Goal: Transaction & Acquisition: Purchase product/service

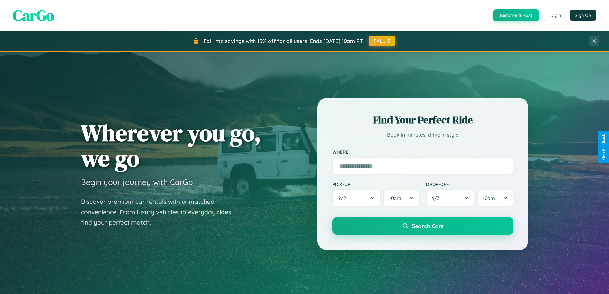
scroll to position [19, 0]
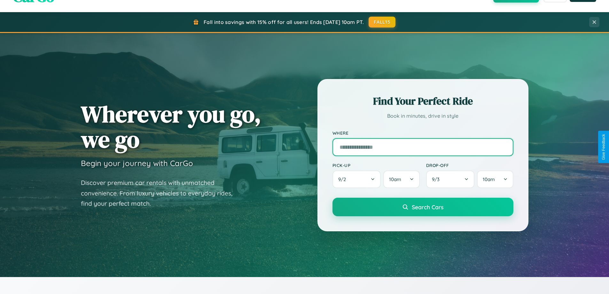
click at [422, 147] on input "text" at bounding box center [422, 147] width 181 height 18
type input "**********"
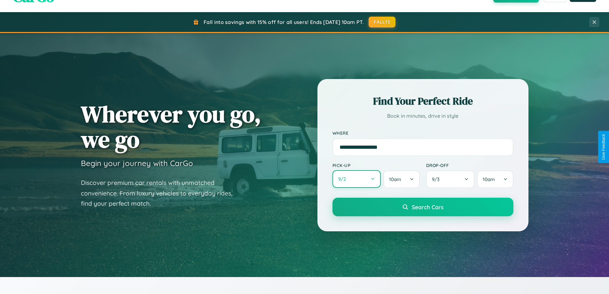
click at [356, 179] on button "9 / 2" at bounding box center [356, 179] width 49 height 18
select select "*"
select select "****"
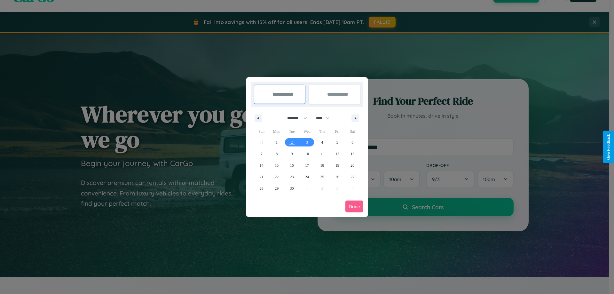
drag, startPoint x: 294, startPoint y: 118, endPoint x: 307, endPoint y: 128, distance: 16.4
click at [294, 118] on select "******* ******** ***** ***** *** **** **** ****** ********* ******* ******** **…" at bounding box center [295, 118] width 27 height 11
click at [291, 176] on span "23" at bounding box center [292, 177] width 4 height 12
type input "**********"
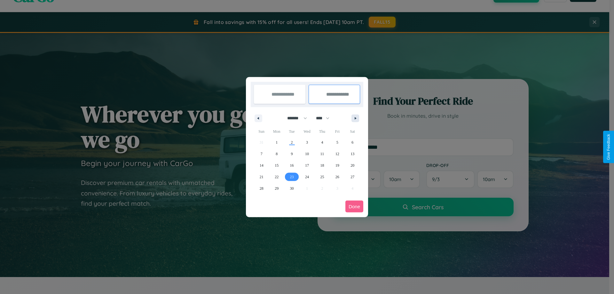
click at [355, 118] on icon "button" at bounding box center [356, 118] width 3 height 3
select select "*"
click at [337, 142] on span "3" at bounding box center [337, 142] width 2 height 12
type input "**********"
select select "*"
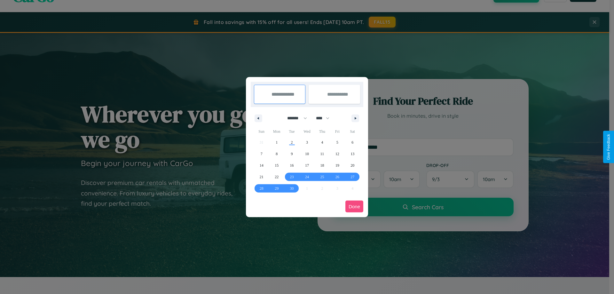
click at [354, 206] on button "Done" at bounding box center [354, 206] width 18 height 12
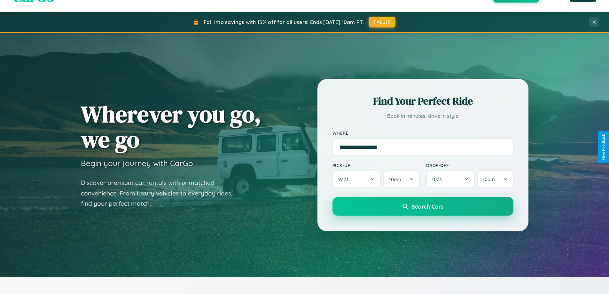
click at [422, 206] on span "Search Cars" at bounding box center [428, 206] width 32 height 7
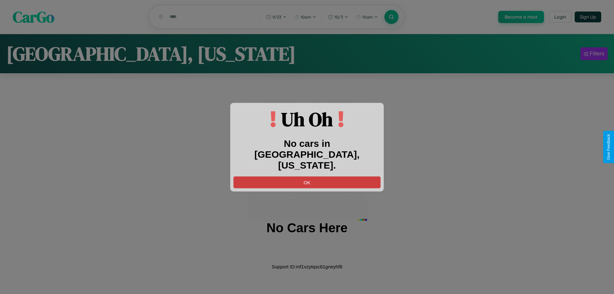
click at [307, 176] on button "OK" at bounding box center [306, 182] width 147 height 12
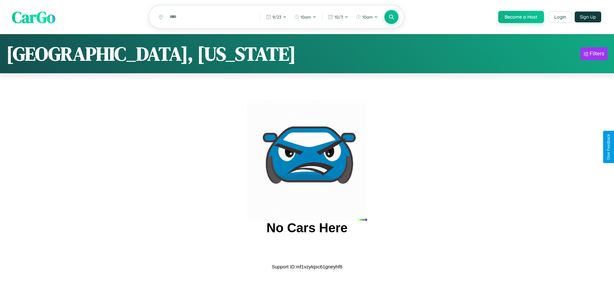
click at [34, 17] on span "CarGo" at bounding box center [33, 17] width 43 height 22
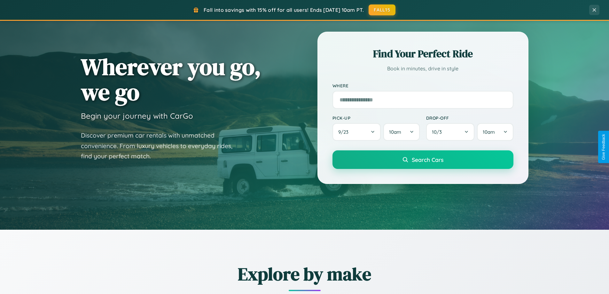
scroll to position [440, 0]
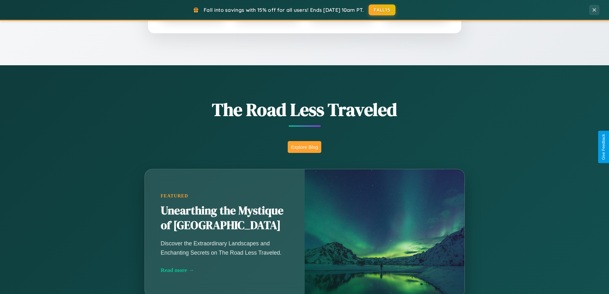
click at [304, 147] on button "Explore Blog" at bounding box center [305, 147] width 34 height 12
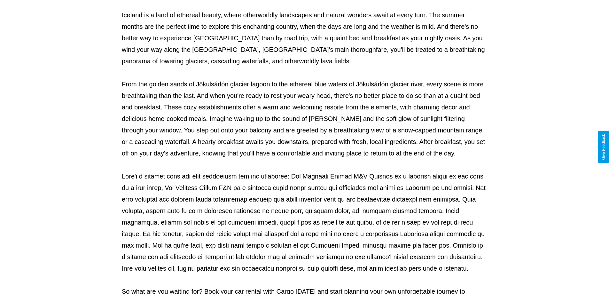
scroll to position [207, 0]
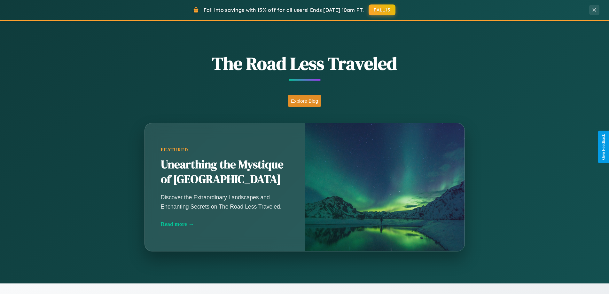
scroll to position [440, 0]
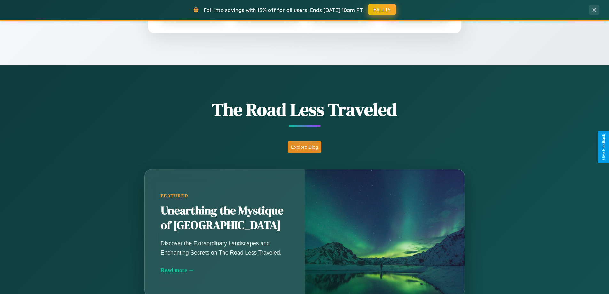
click at [382, 10] on button "FALL15" at bounding box center [382, 10] width 28 height 12
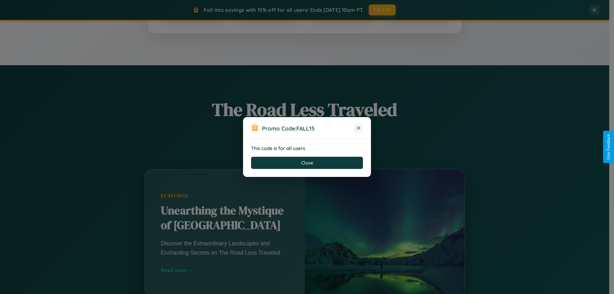
click at [358, 128] on icon at bounding box center [358, 128] width 6 height 6
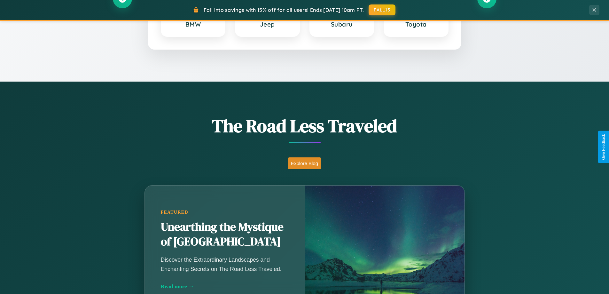
scroll to position [275, 0]
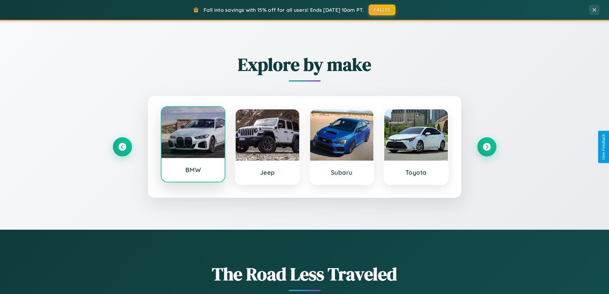
click at [193, 144] on div at bounding box center [193, 132] width 64 height 51
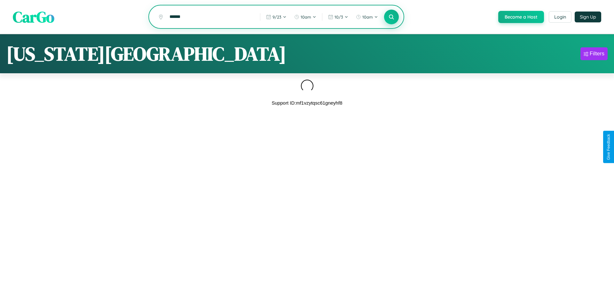
click at [391, 17] on icon at bounding box center [391, 17] width 6 height 6
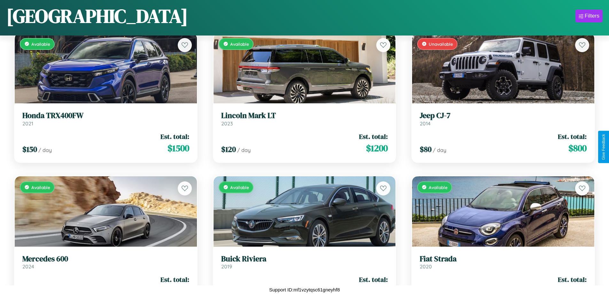
scroll to position [233, 0]
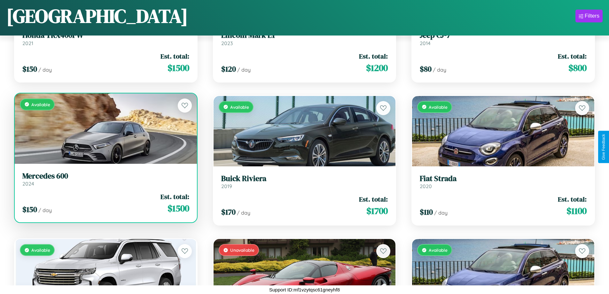
click at [105, 181] on link "Mercedes 600 2024" at bounding box center [105, 179] width 167 height 16
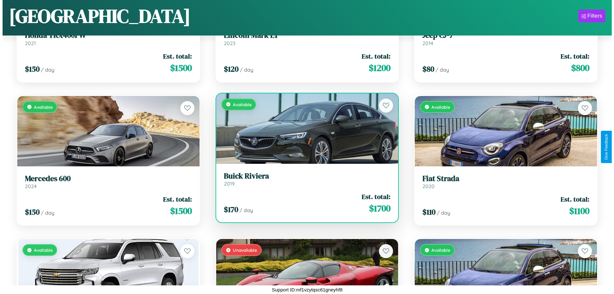
scroll to position [0, 0]
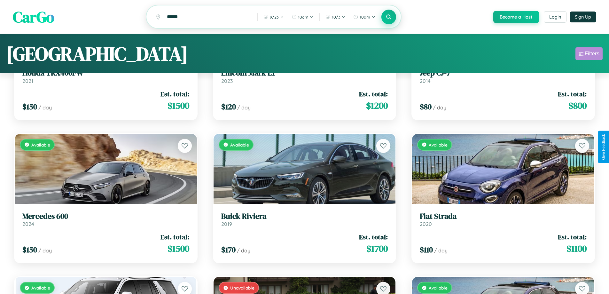
click at [589, 55] on div "Filters" at bounding box center [591, 53] width 15 height 6
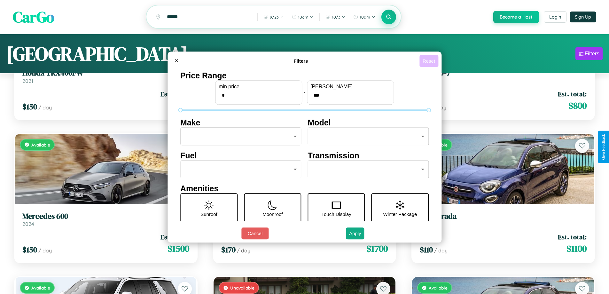
click at [429, 61] on button "Reset" at bounding box center [428, 61] width 19 height 12
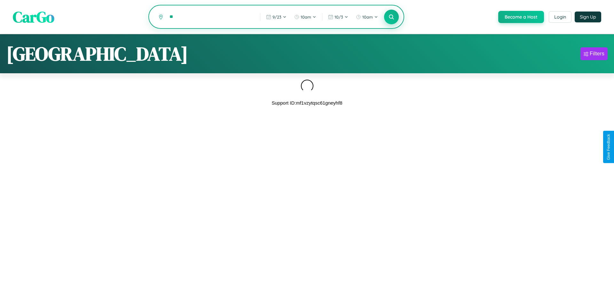
type input "*"
type input "******"
click at [391, 17] on icon at bounding box center [391, 17] width 6 height 6
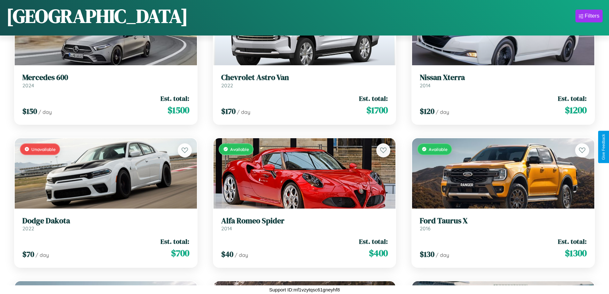
scroll to position [519, 0]
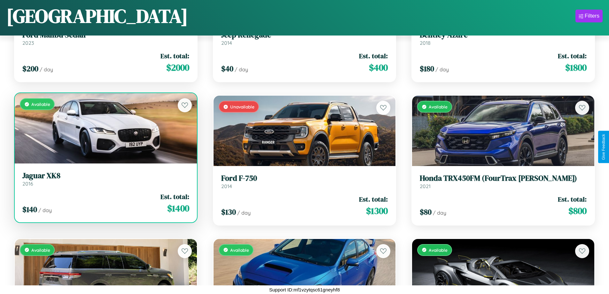
click at [105, 179] on h3 "Jaguar XK8" at bounding box center [105, 175] width 167 height 9
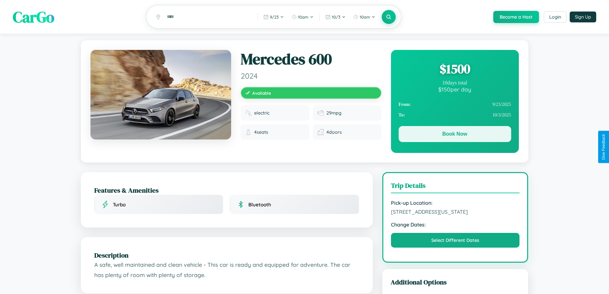
click at [454, 135] on button "Book Now" at bounding box center [454, 134] width 112 height 16
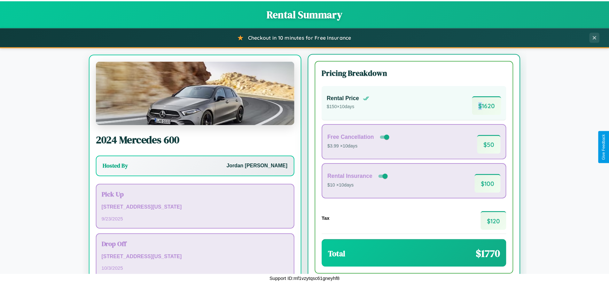
scroll to position [30, 0]
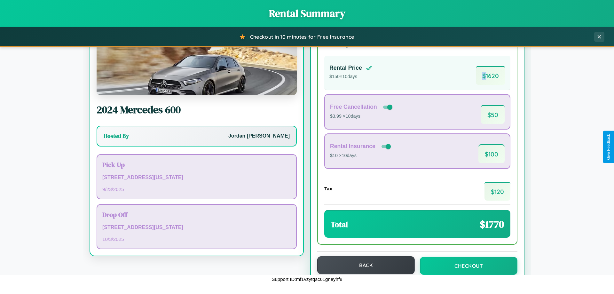
click at [363, 265] on button "Back" at bounding box center [365, 265] width 97 height 18
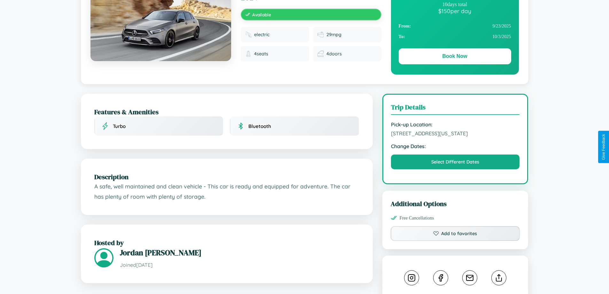
scroll to position [172, 0]
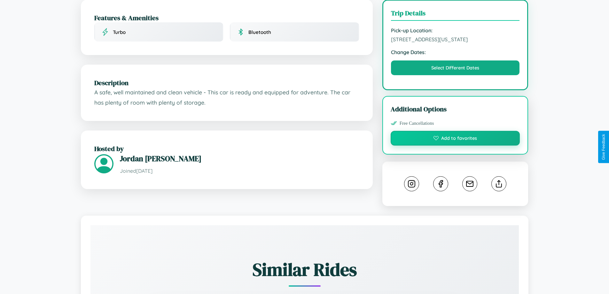
click at [455, 145] on button "Add to favorites" at bounding box center [455, 138] width 129 height 15
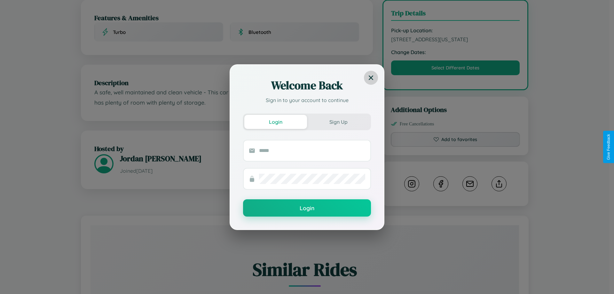
click at [371, 77] on icon at bounding box center [370, 77] width 4 height 4
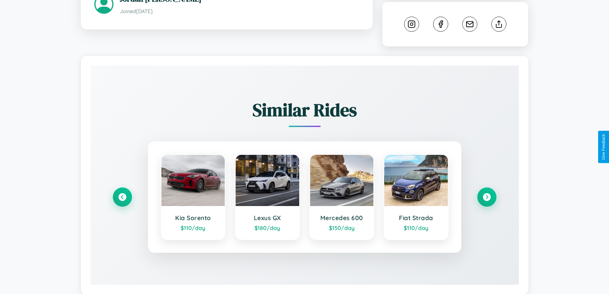
scroll to position [354, 0]
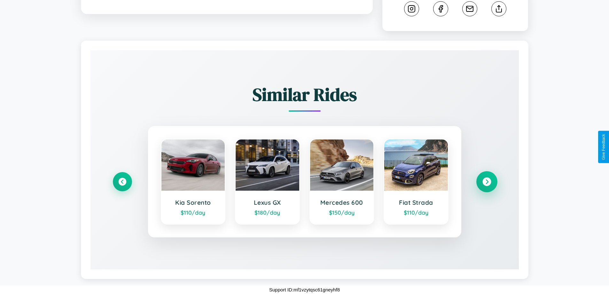
click at [486, 182] on icon at bounding box center [486, 181] width 9 height 9
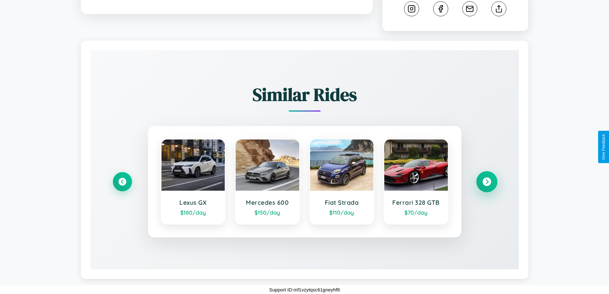
click at [486, 182] on icon at bounding box center [486, 181] width 9 height 9
